Goal: Find specific page/section: Find specific page/section

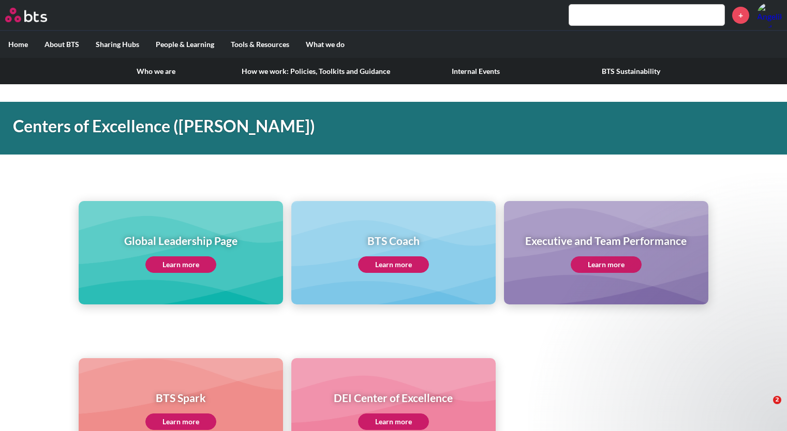
scroll to position [269, 0]
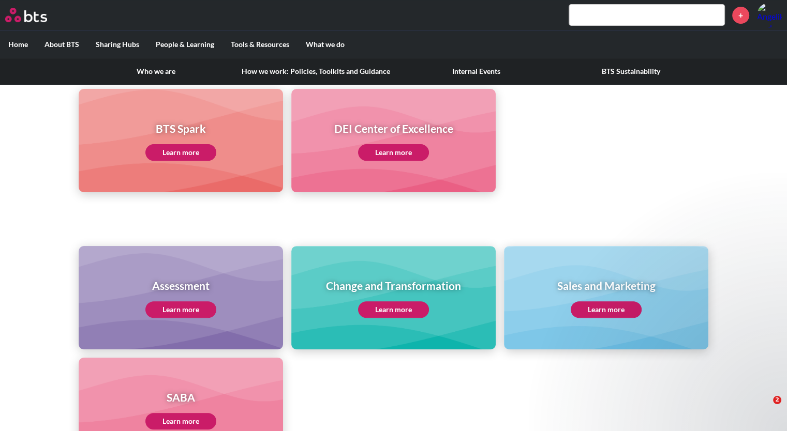
click at [53, 42] on label "About BTS" at bounding box center [61, 44] width 51 height 27
click at [0, 0] on input "About BTS" at bounding box center [0, 0] width 0 height 0
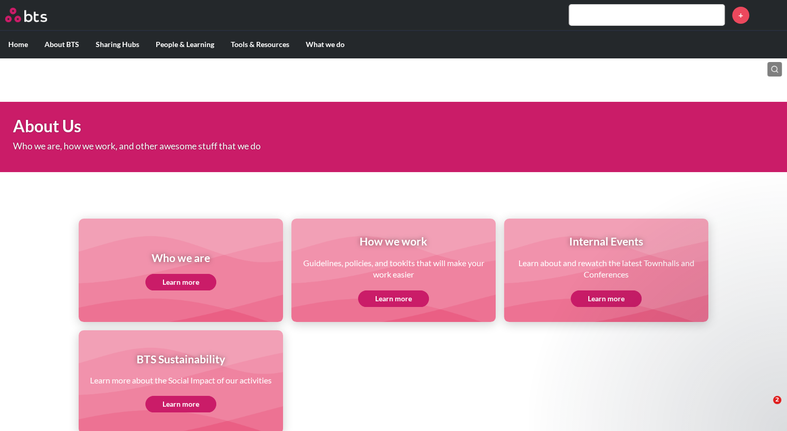
scroll to position [64, 0]
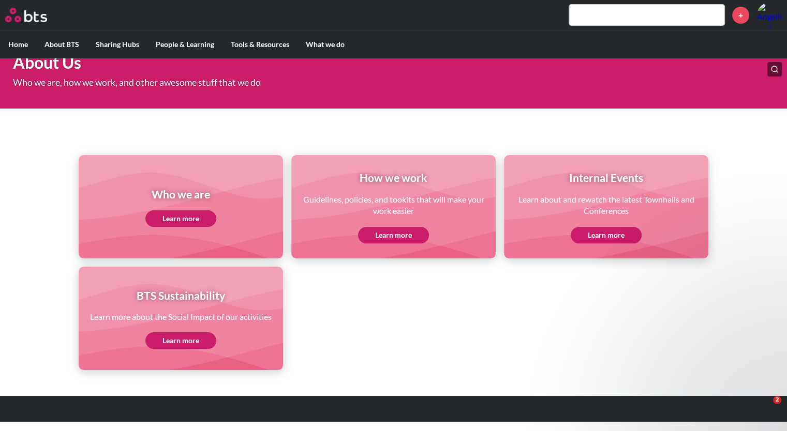
click at [205, 218] on link "Learn more" at bounding box center [180, 219] width 71 height 17
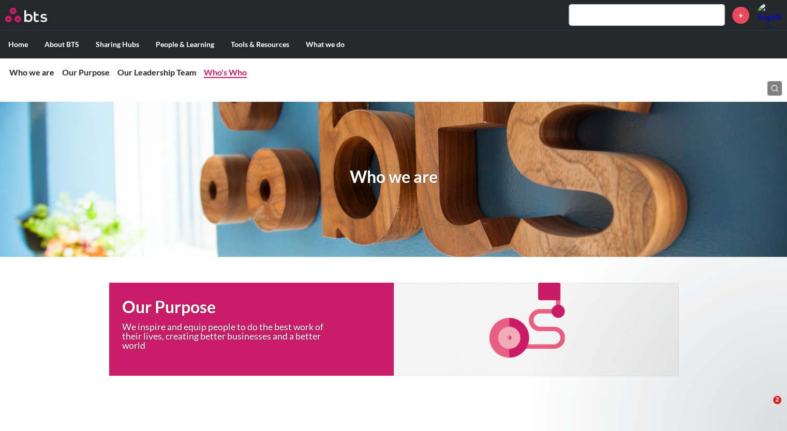
click at [223, 70] on link "Who's Who" at bounding box center [225, 72] width 43 height 10
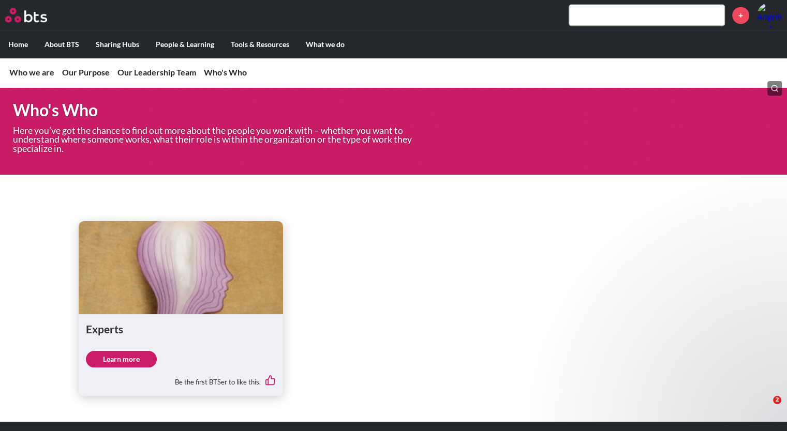
scroll to position [1644, 0]
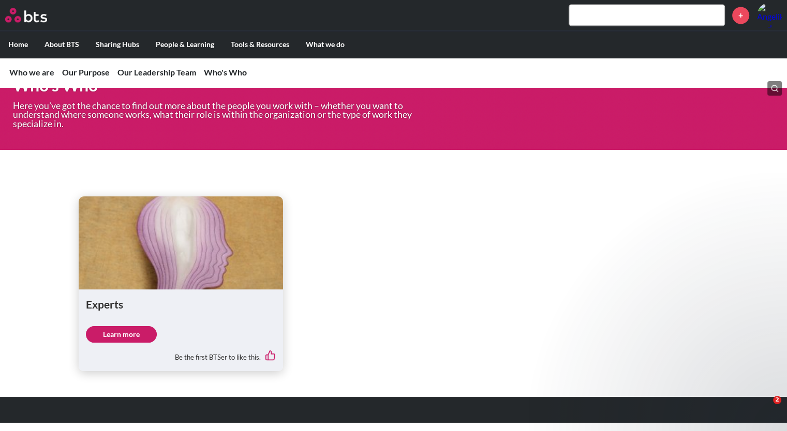
click at [137, 334] on link "Learn more" at bounding box center [121, 334] width 71 height 17
